Goal: Transaction & Acquisition: Purchase product/service

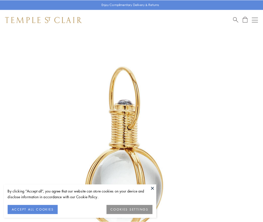
scroll to position [131, 0]
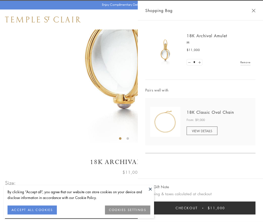
click at [200, 208] on button "Checkout $11,000" at bounding box center [200, 208] width 110 height 13
